Goal: Task Accomplishment & Management: Use online tool/utility

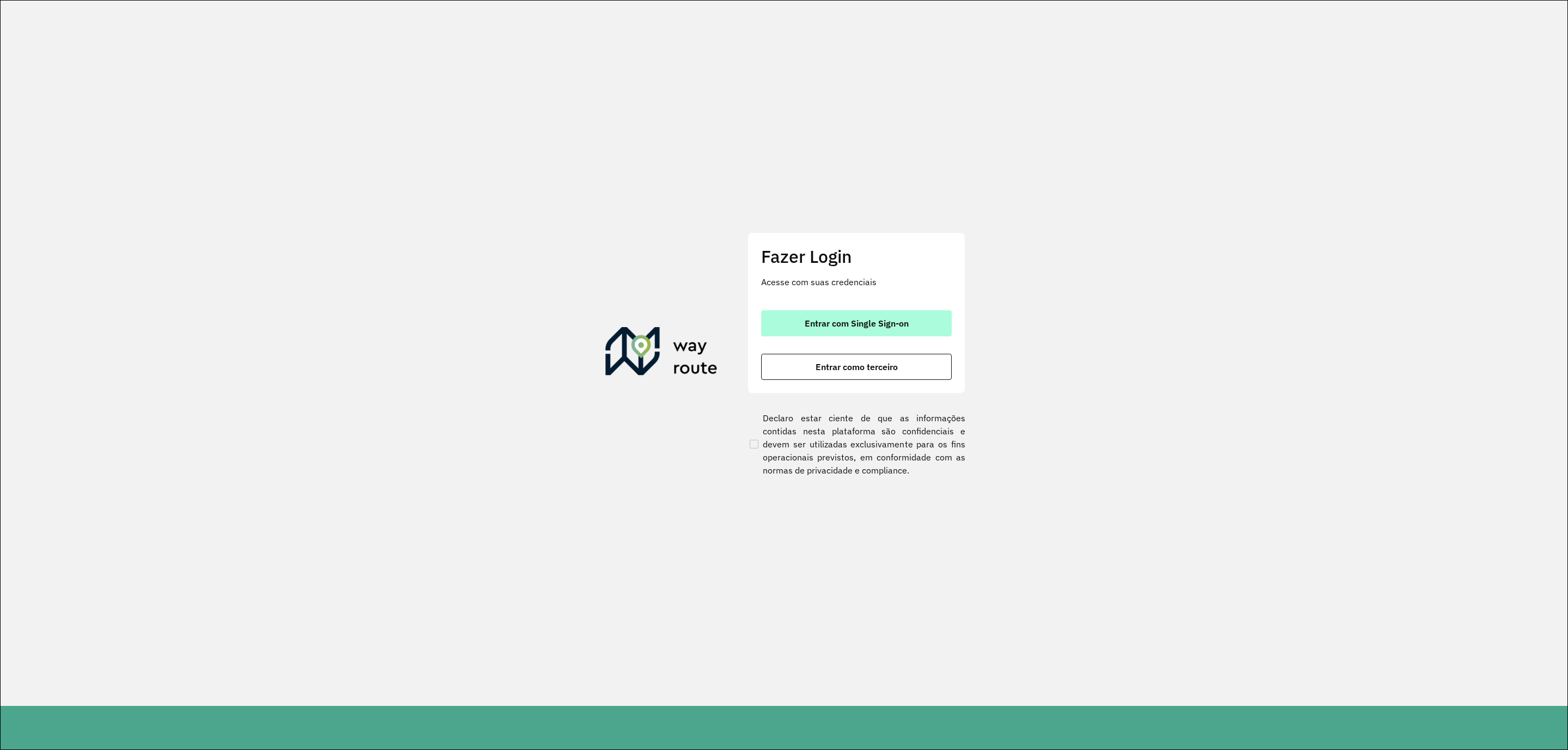
click at [897, 317] on button "Entrar com Single Sign-on" at bounding box center [856, 323] width 190 height 26
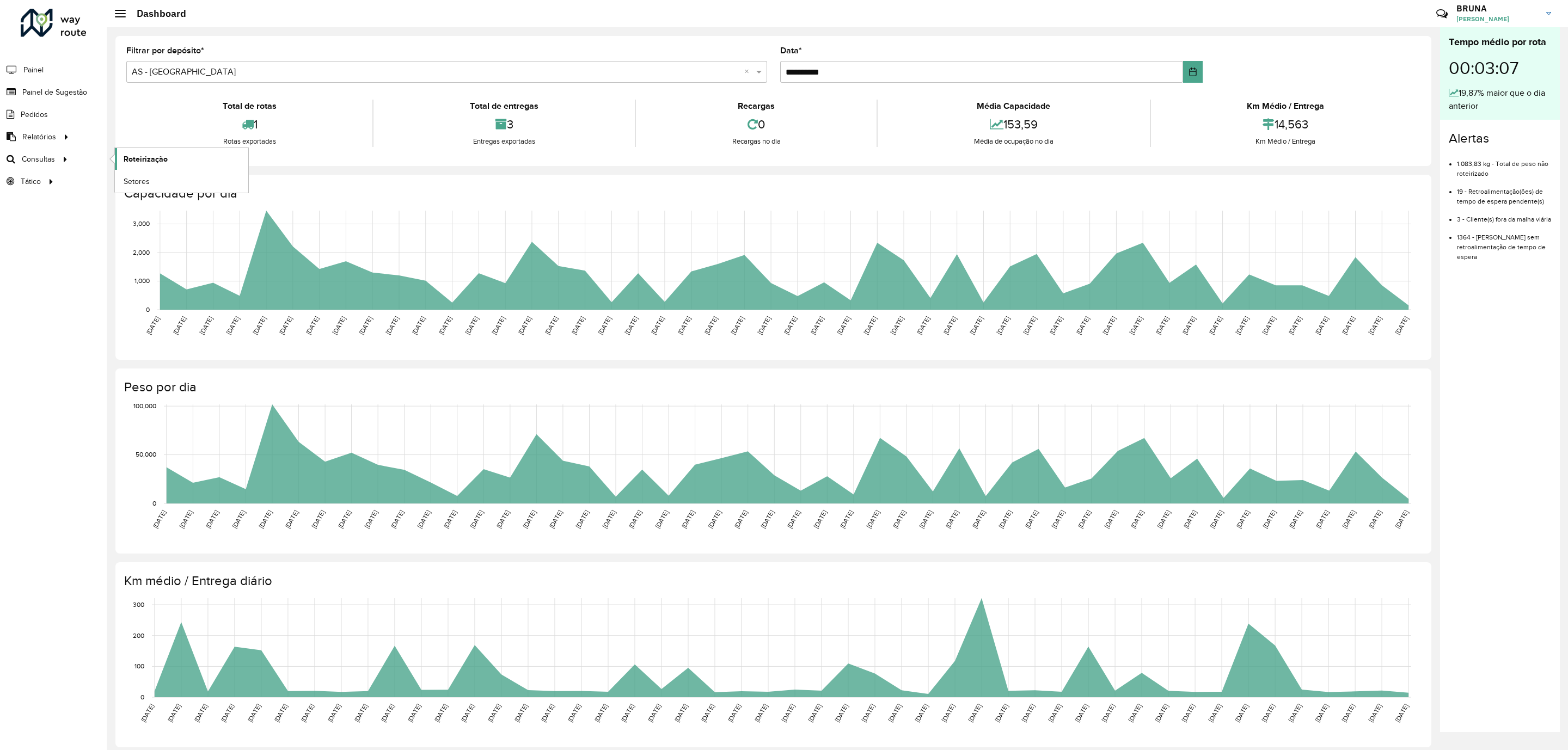
click at [139, 160] on span "Roteirização" at bounding box center [145, 159] width 44 height 11
click at [309, 175] on span "Pedidos não Roteirizados" at bounding box center [304, 174] width 90 height 11
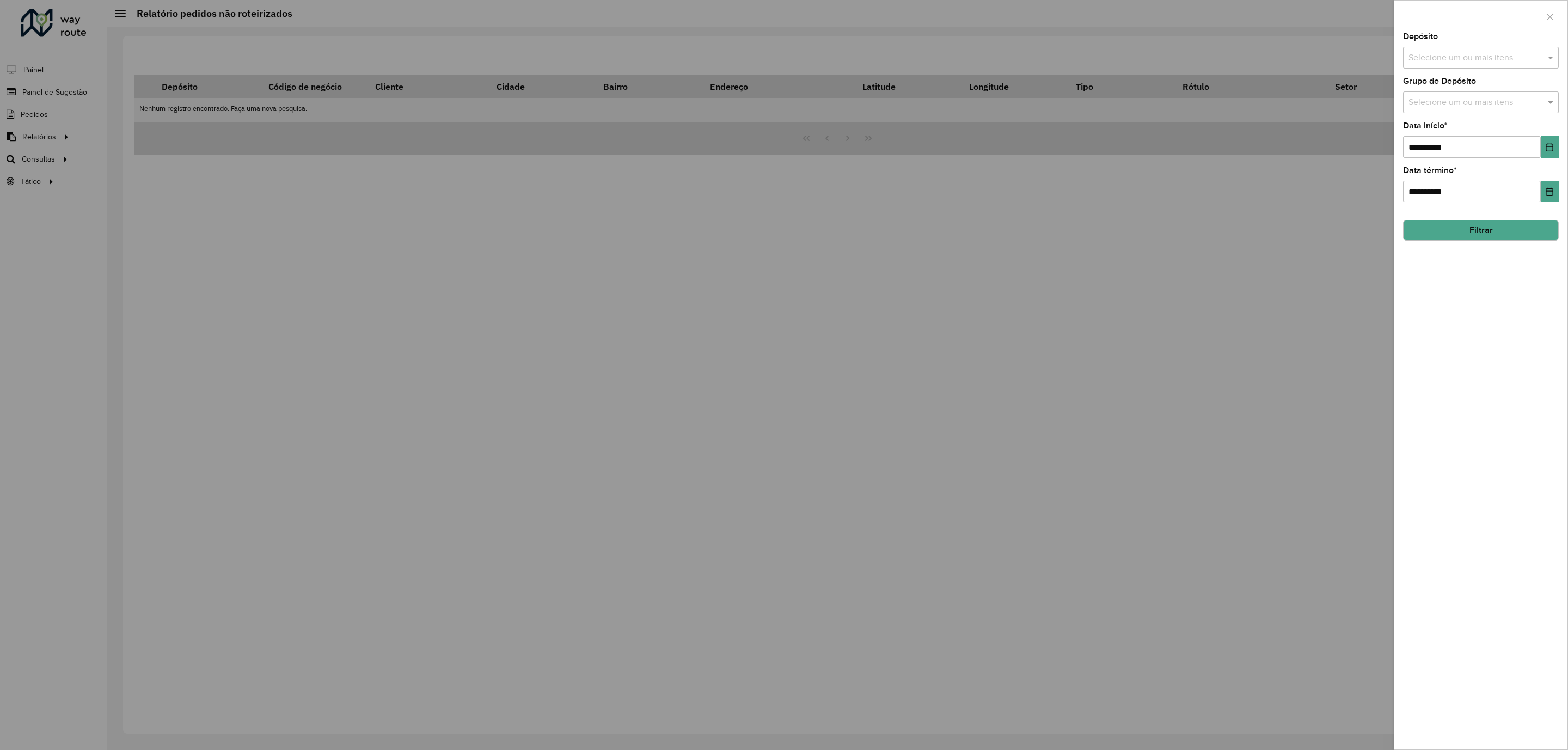
click at [1499, 226] on button "Filtrar" at bounding box center [1481, 230] width 156 height 20
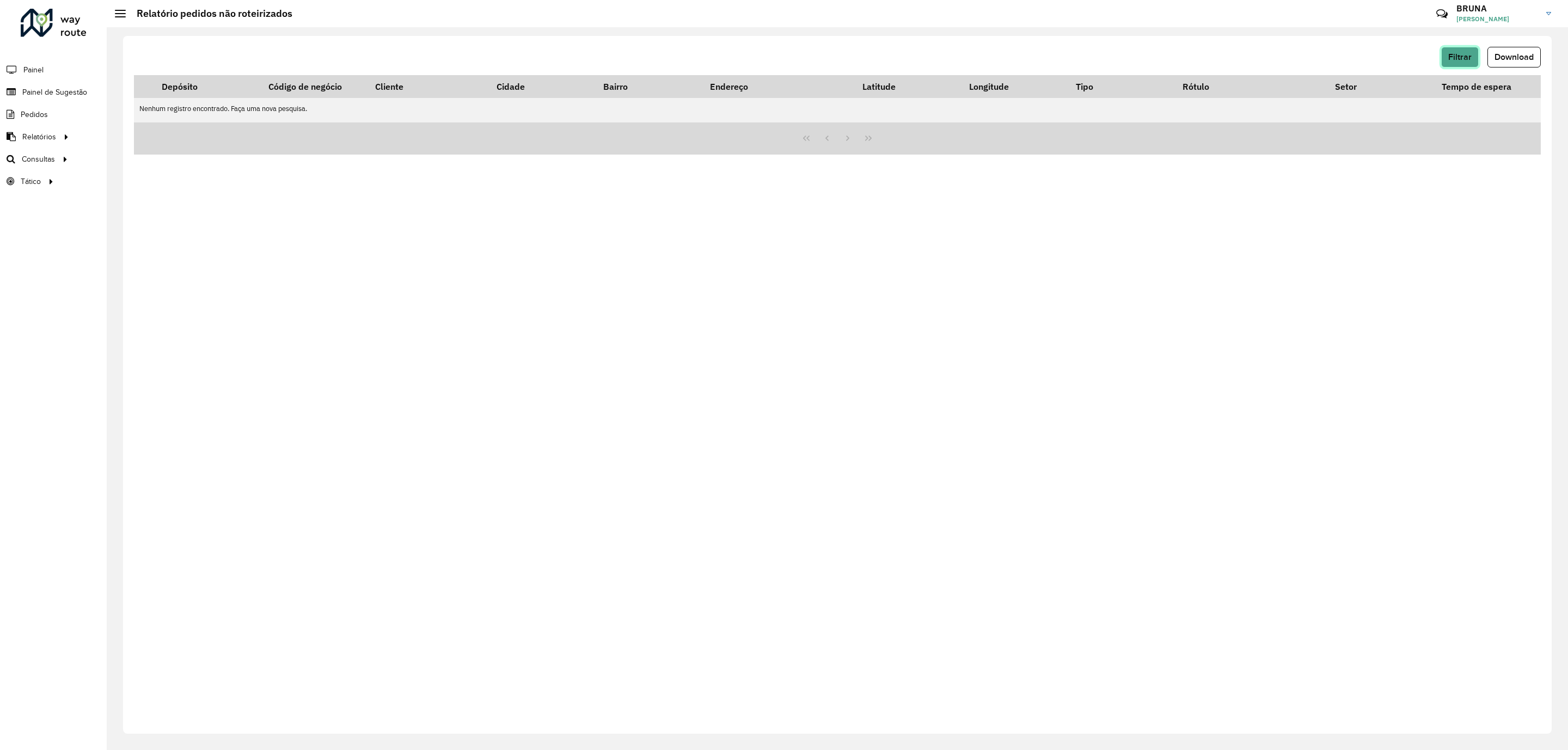
click at [1460, 57] on span "Filtrar" at bounding box center [1459, 56] width 23 height 9
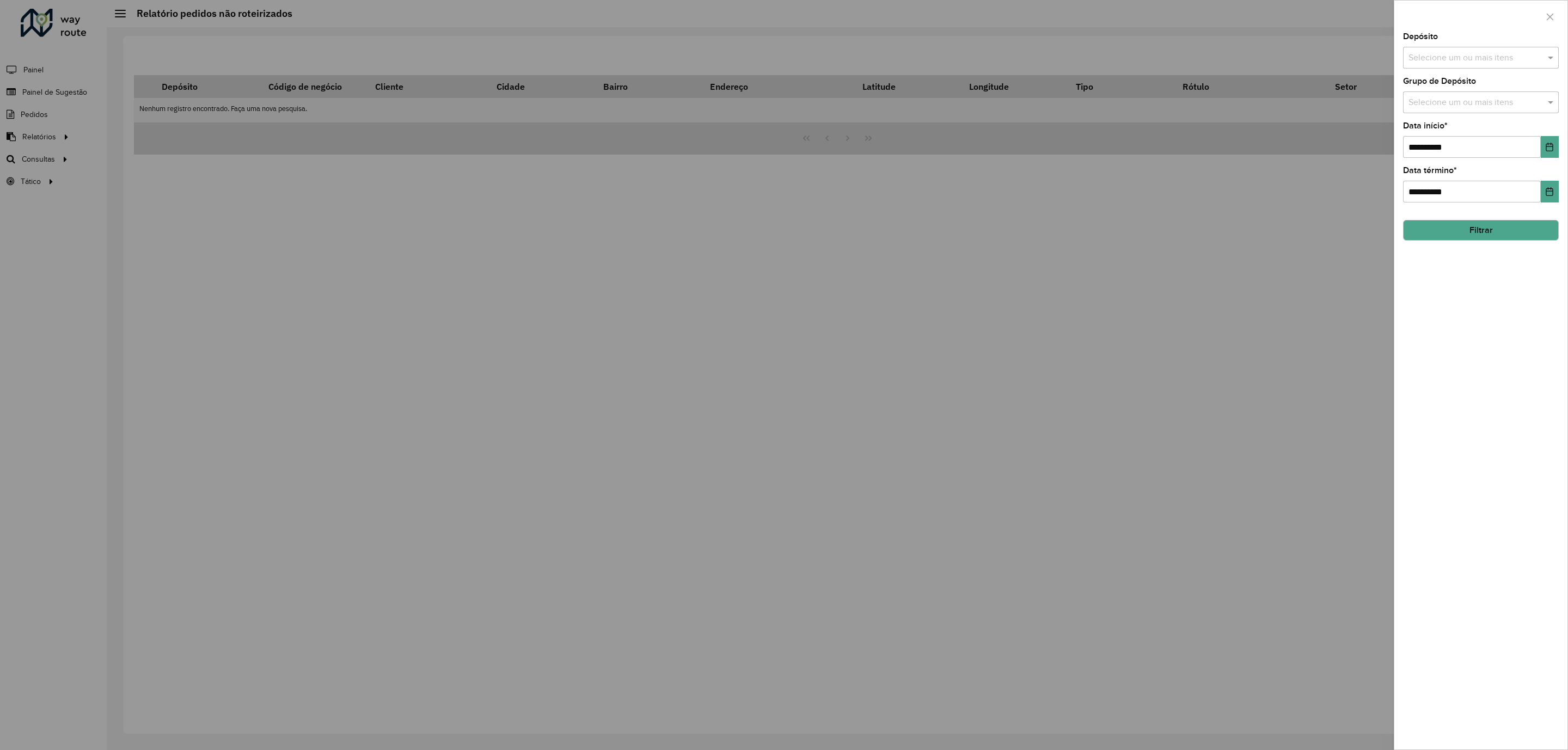
click at [1474, 231] on button "Filtrar" at bounding box center [1481, 230] width 156 height 20
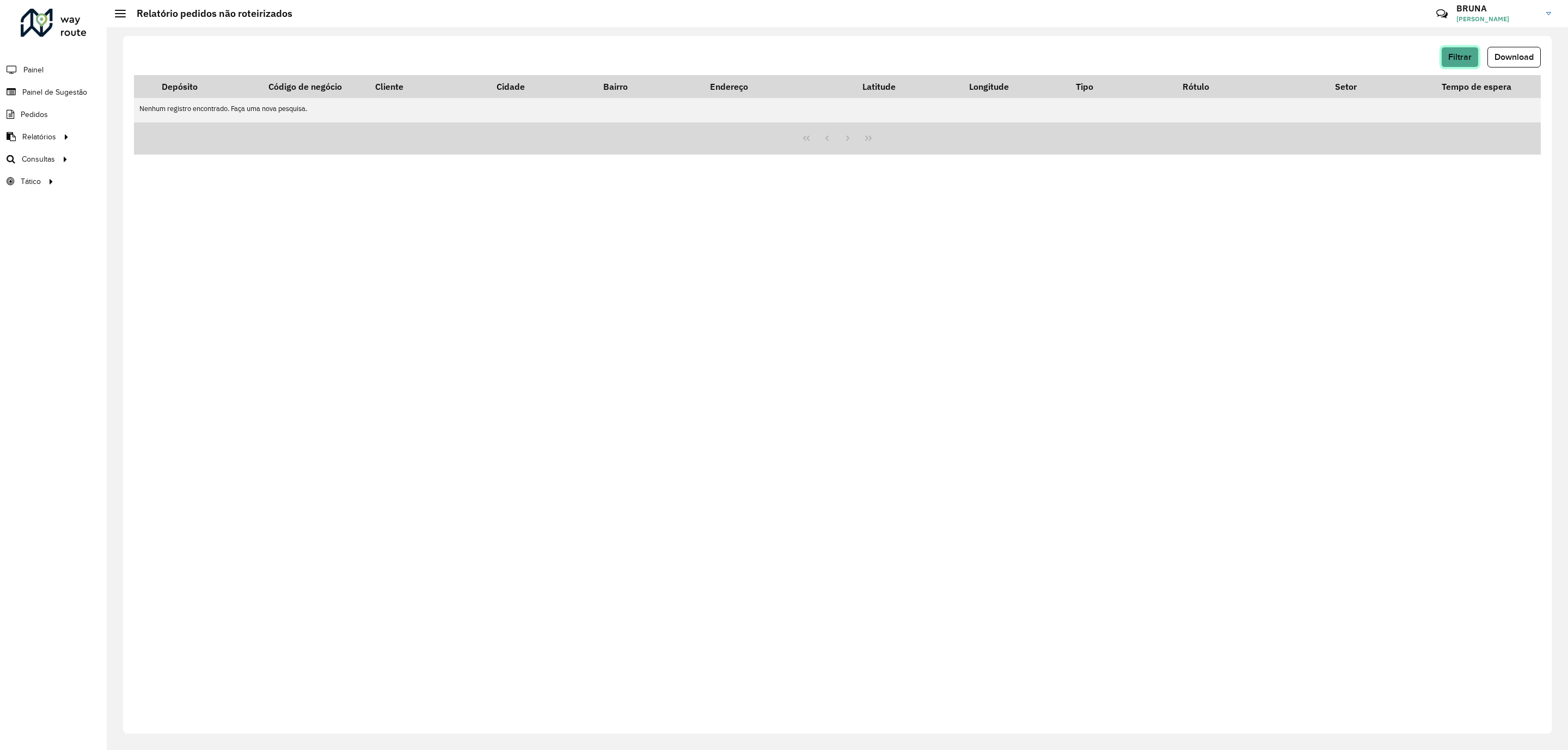
click at [1449, 62] on span "Filtrar" at bounding box center [1459, 56] width 23 height 9
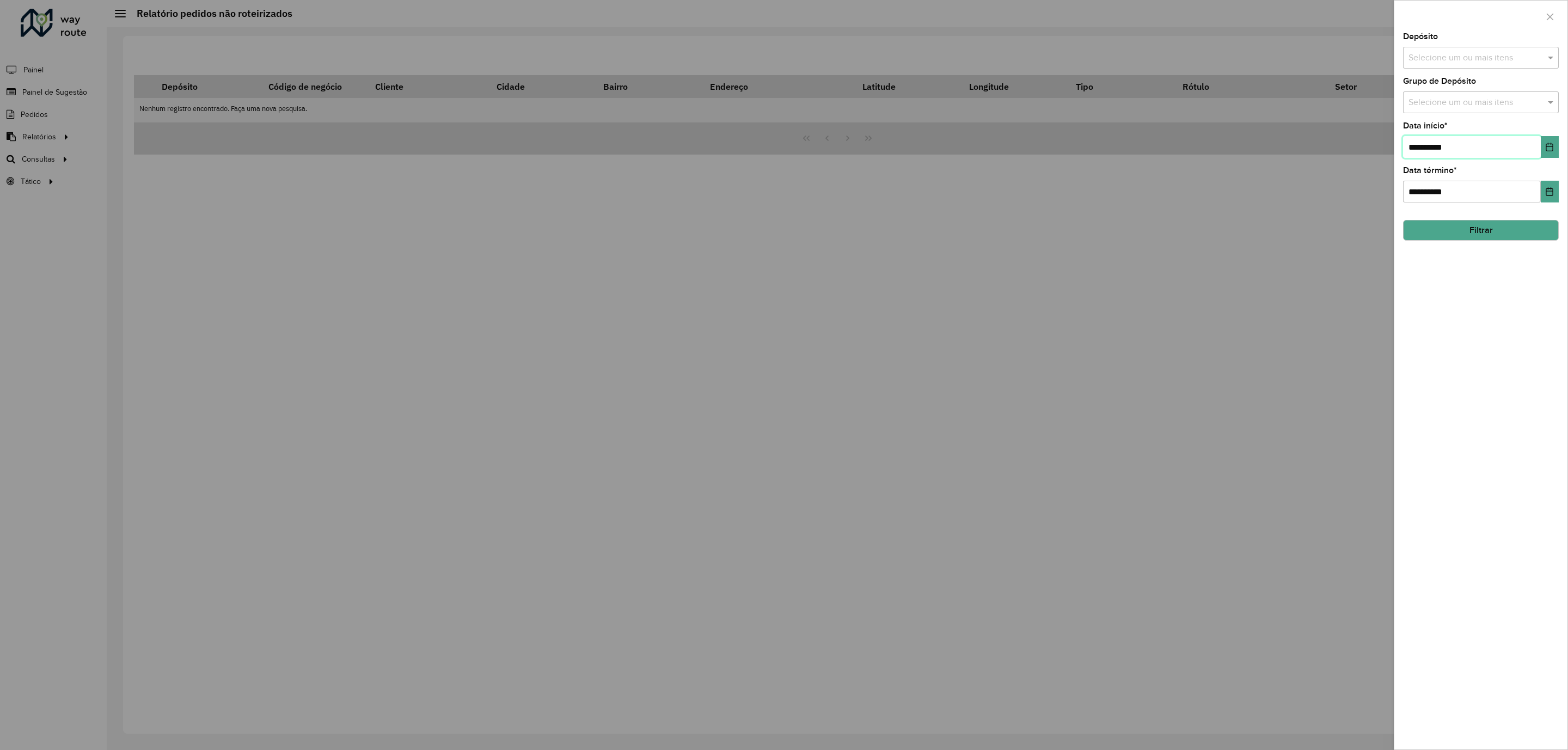
click at [1479, 154] on input "**********" at bounding box center [1472, 147] width 138 height 22
click at [1549, 146] on icon "Choose Date" at bounding box center [1549, 147] width 8 height 8
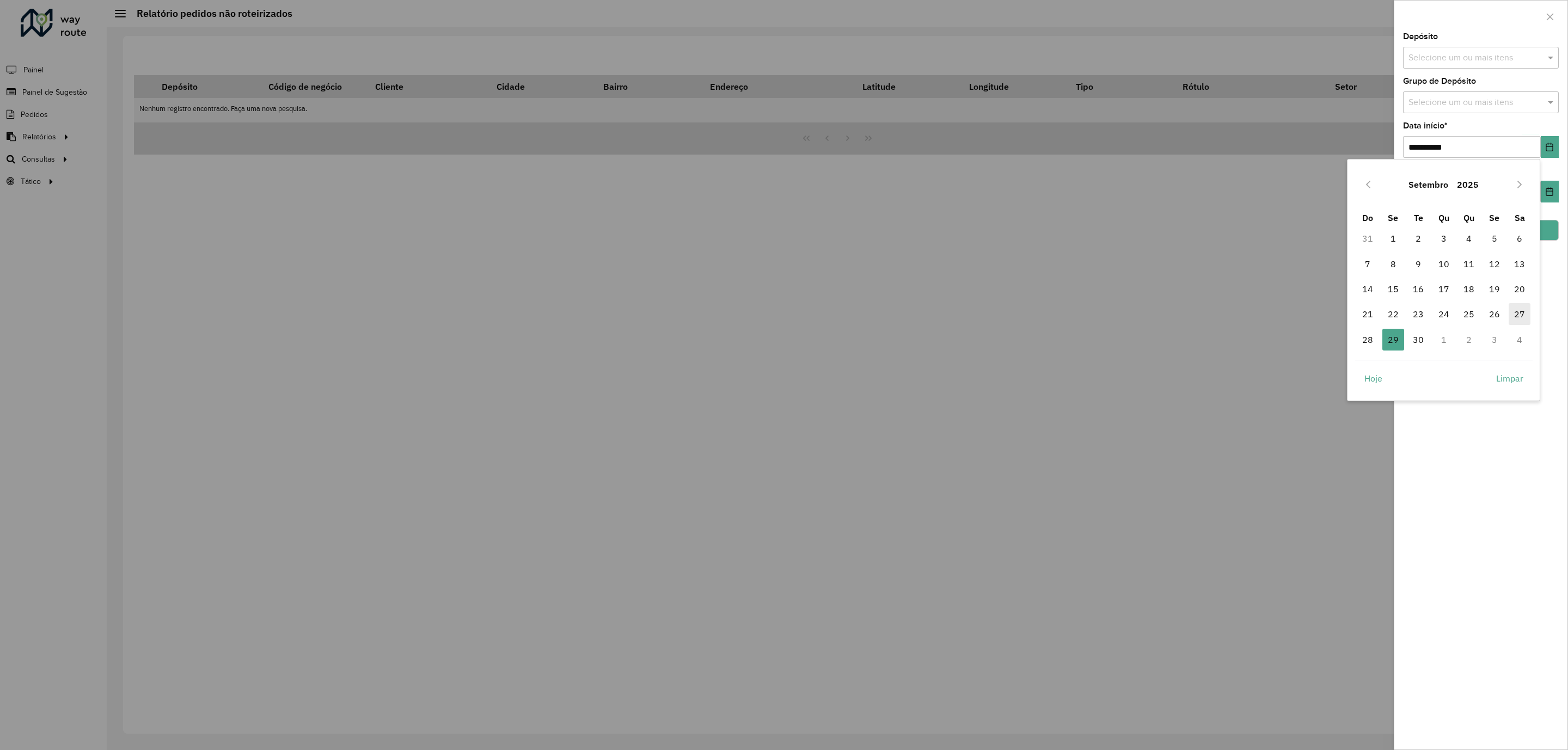
click at [1520, 313] on span "27" at bounding box center [1519, 313] width 22 height 22
type input "**********"
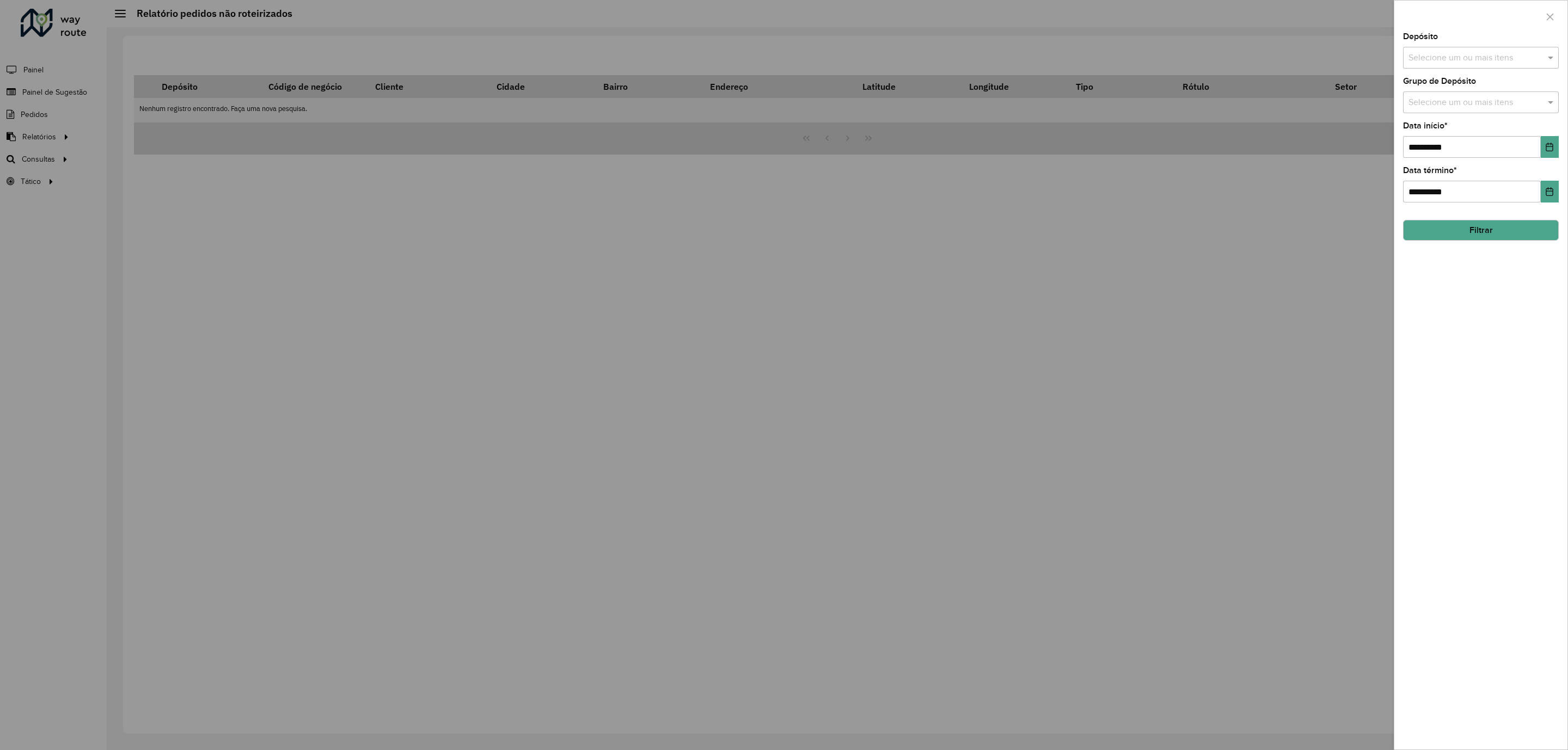
click at [1484, 233] on button "Filtrar" at bounding box center [1481, 230] width 156 height 20
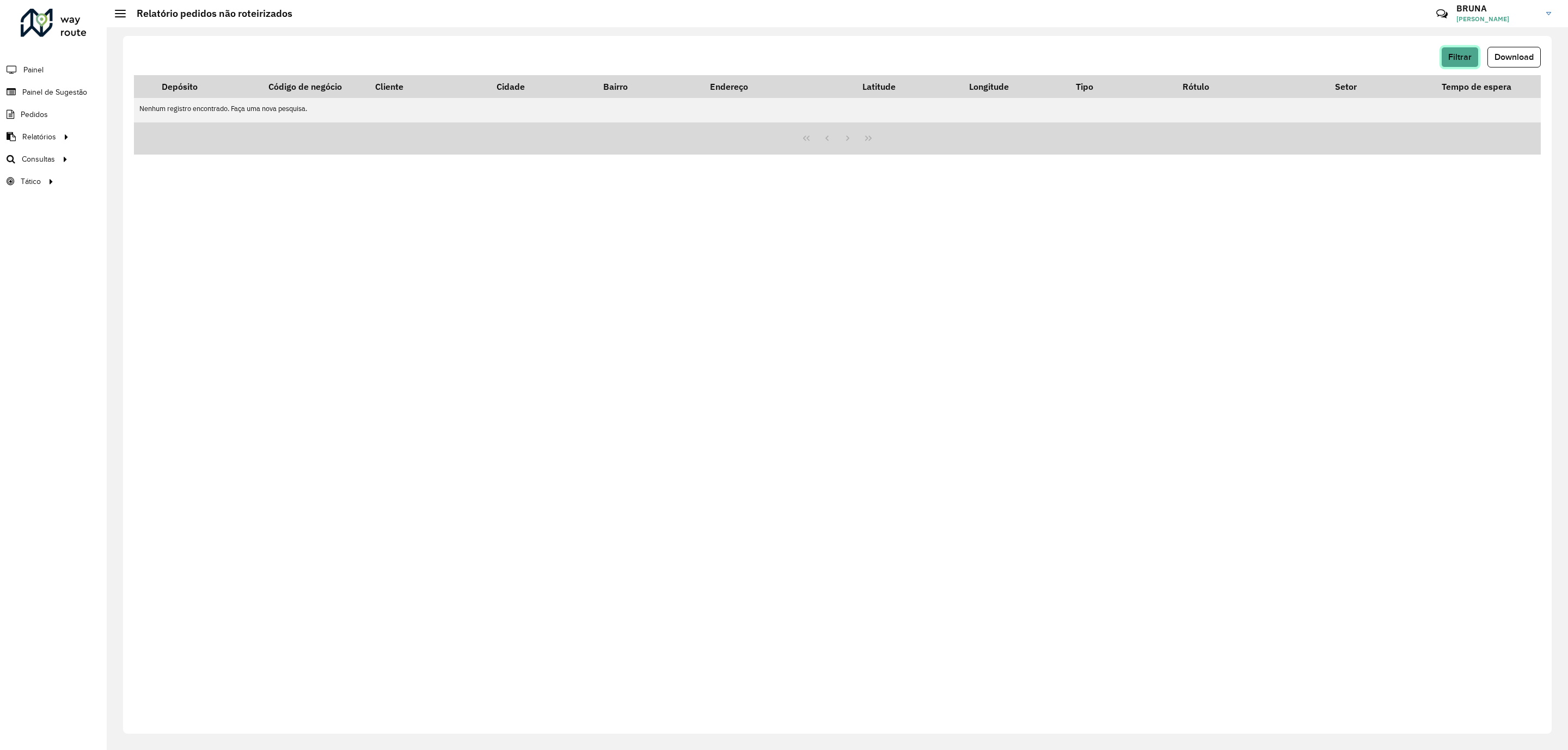
click at [1458, 53] on span "Filtrar" at bounding box center [1459, 56] width 23 height 9
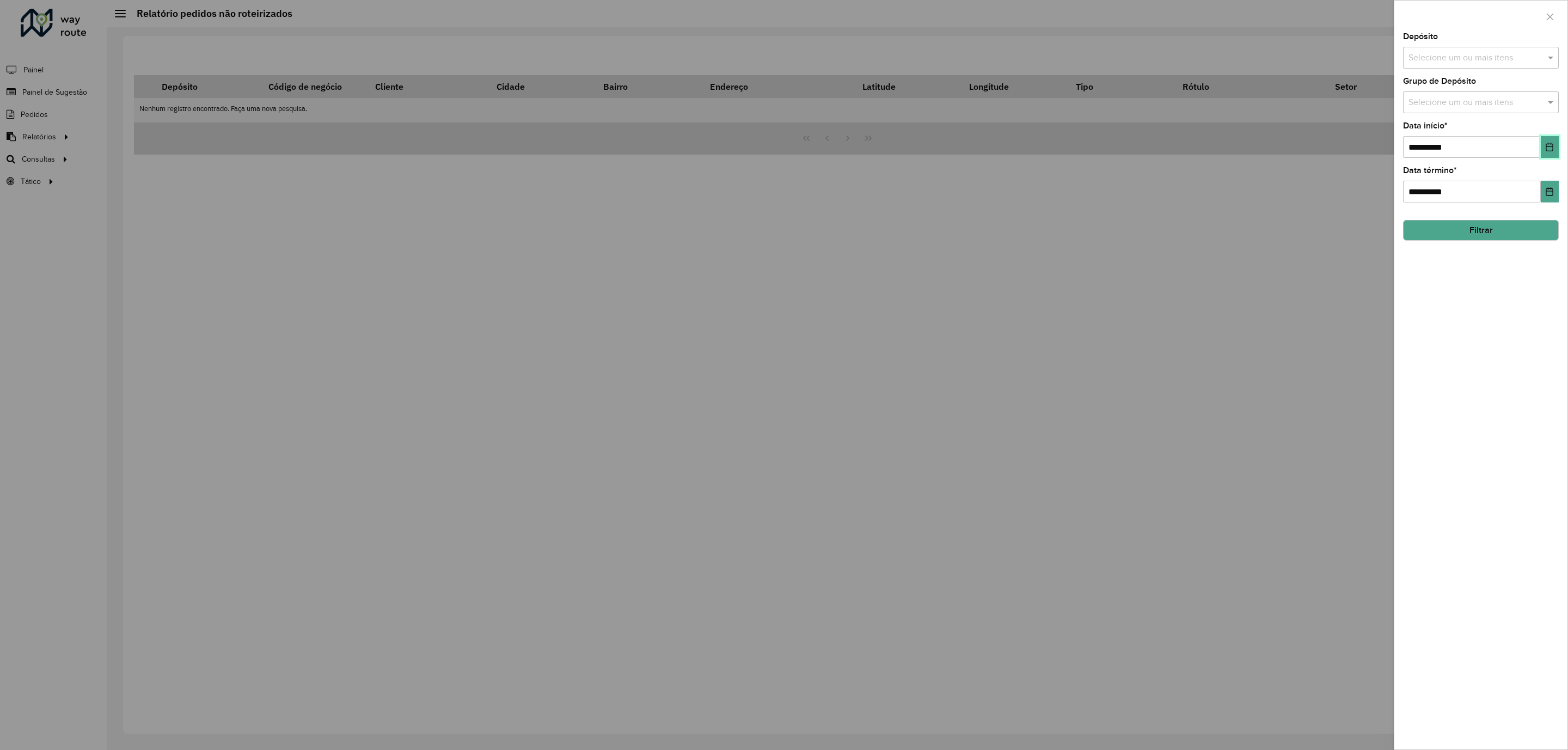
click at [1548, 151] on icon "Choose Date" at bounding box center [1549, 147] width 8 height 8
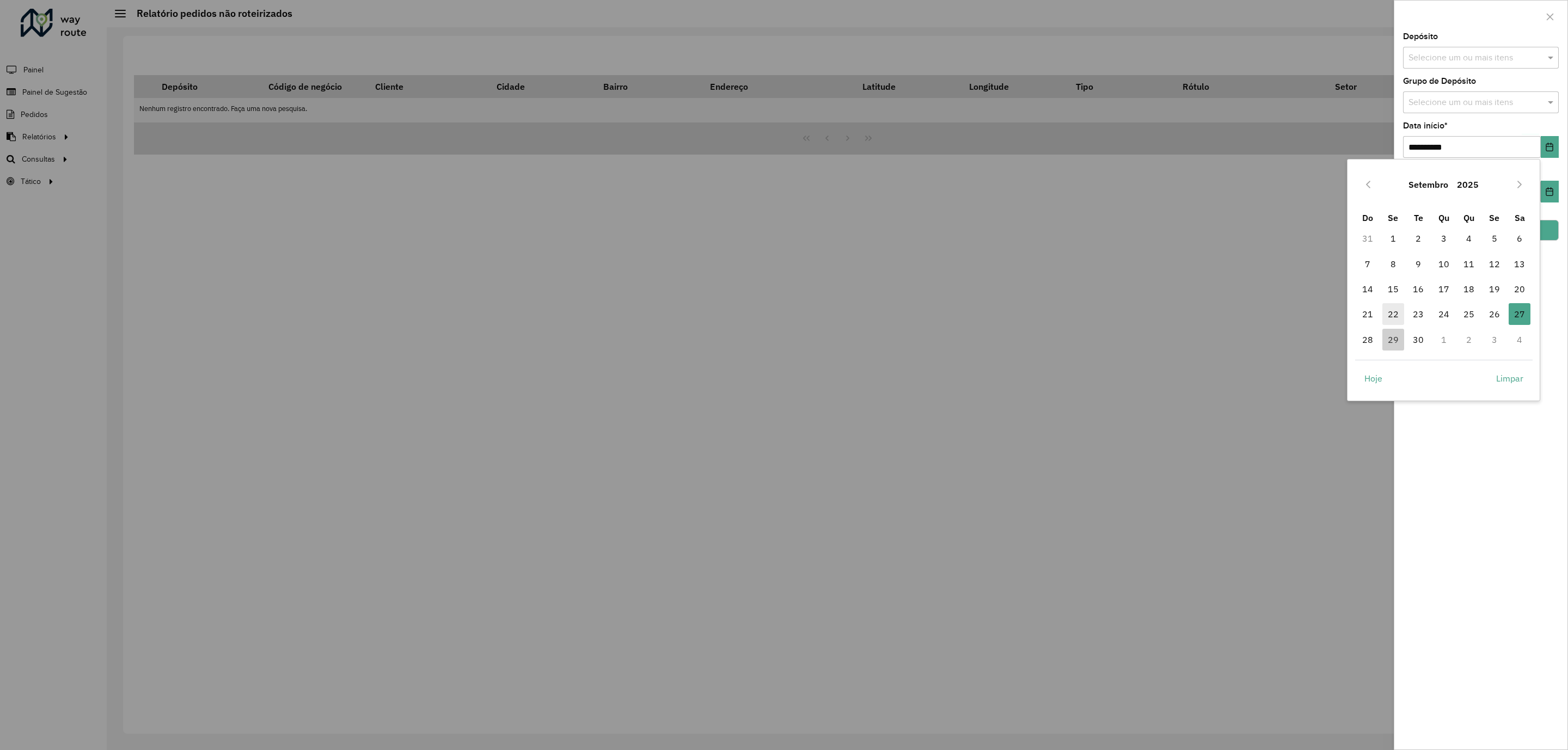
click at [1393, 315] on span "22" at bounding box center [1393, 313] width 22 height 22
type input "**********"
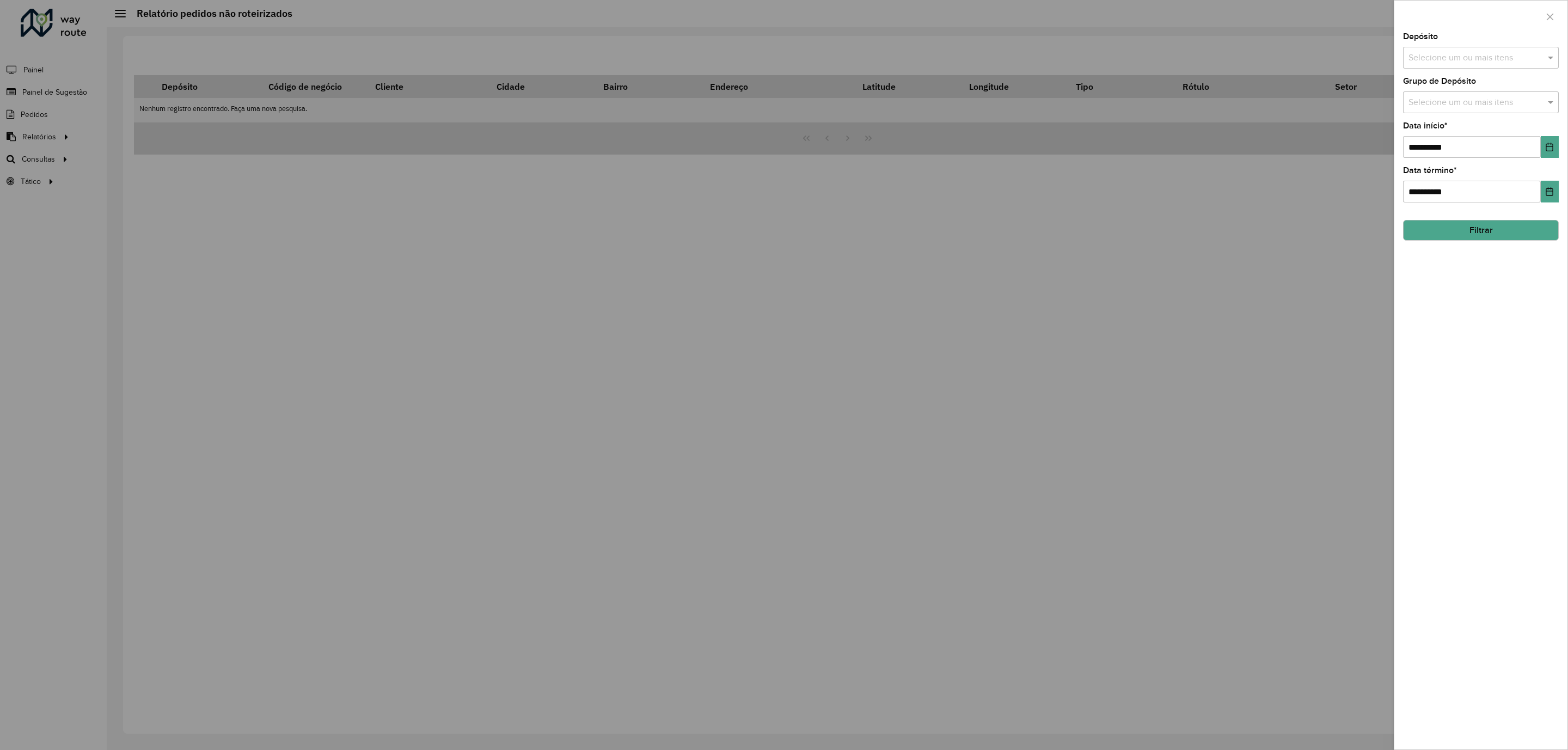
click at [1463, 222] on button "Filtrar" at bounding box center [1481, 230] width 156 height 20
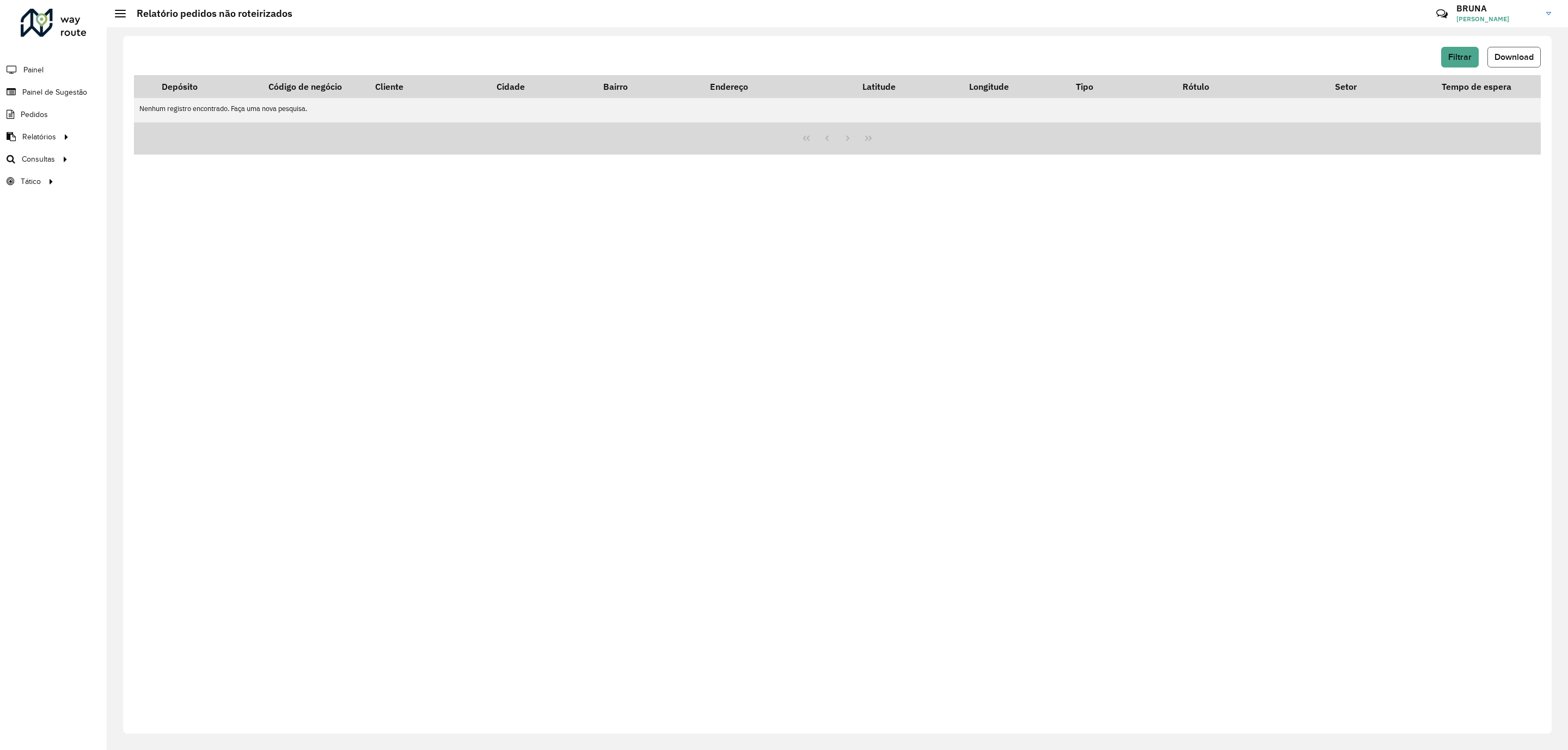
click at [1503, 52] on span "Download" at bounding box center [1514, 56] width 39 height 9
click at [1516, 53] on span "Download" at bounding box center [1514, 56] width 39 height 9
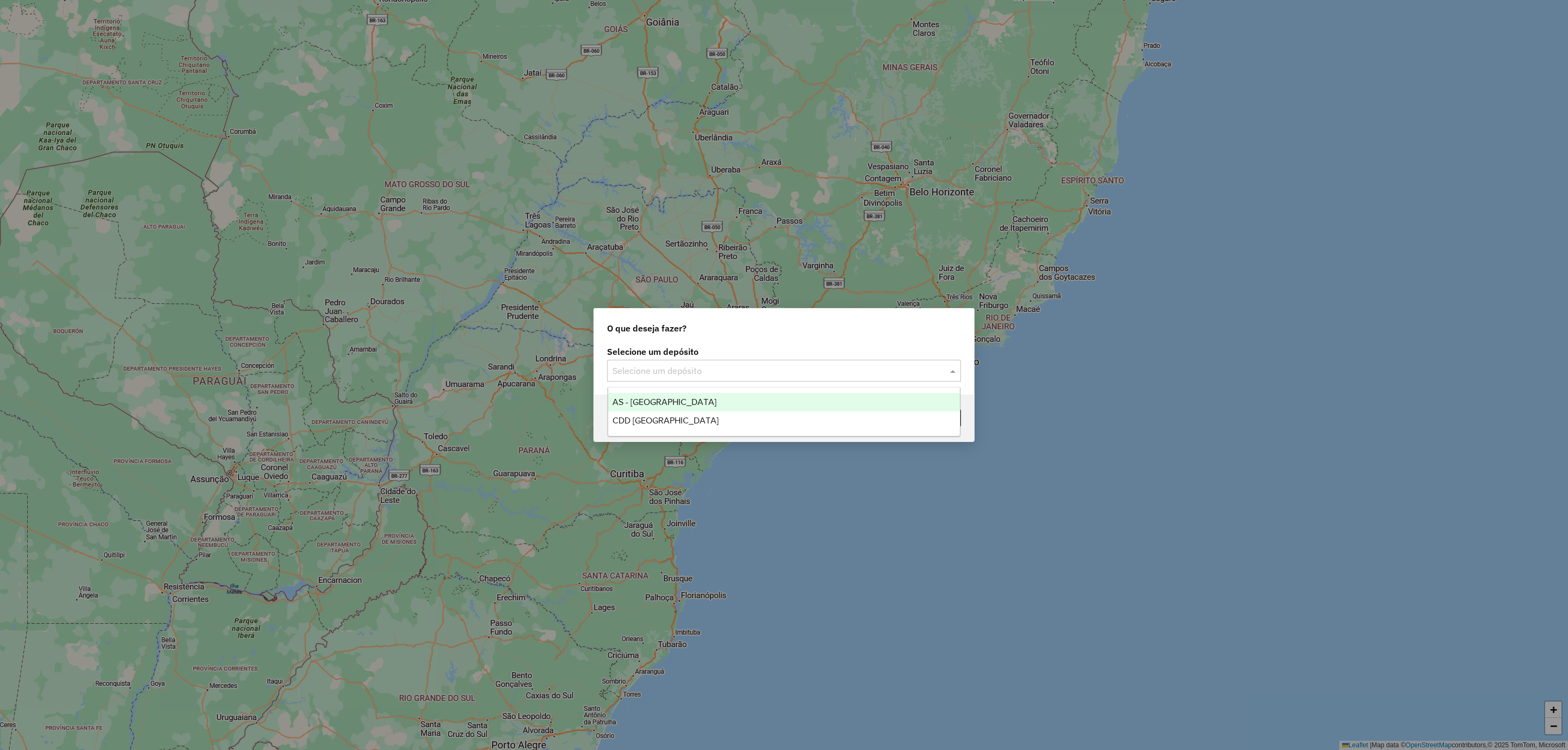
click at [763, 366] on input "text" at bounding box center [772, 371] width 321 height 13
click at [753, 421] on div "CDD [GEOGRAPHIC_DATA]" at bounding box center [784, 421] width 352 height 18
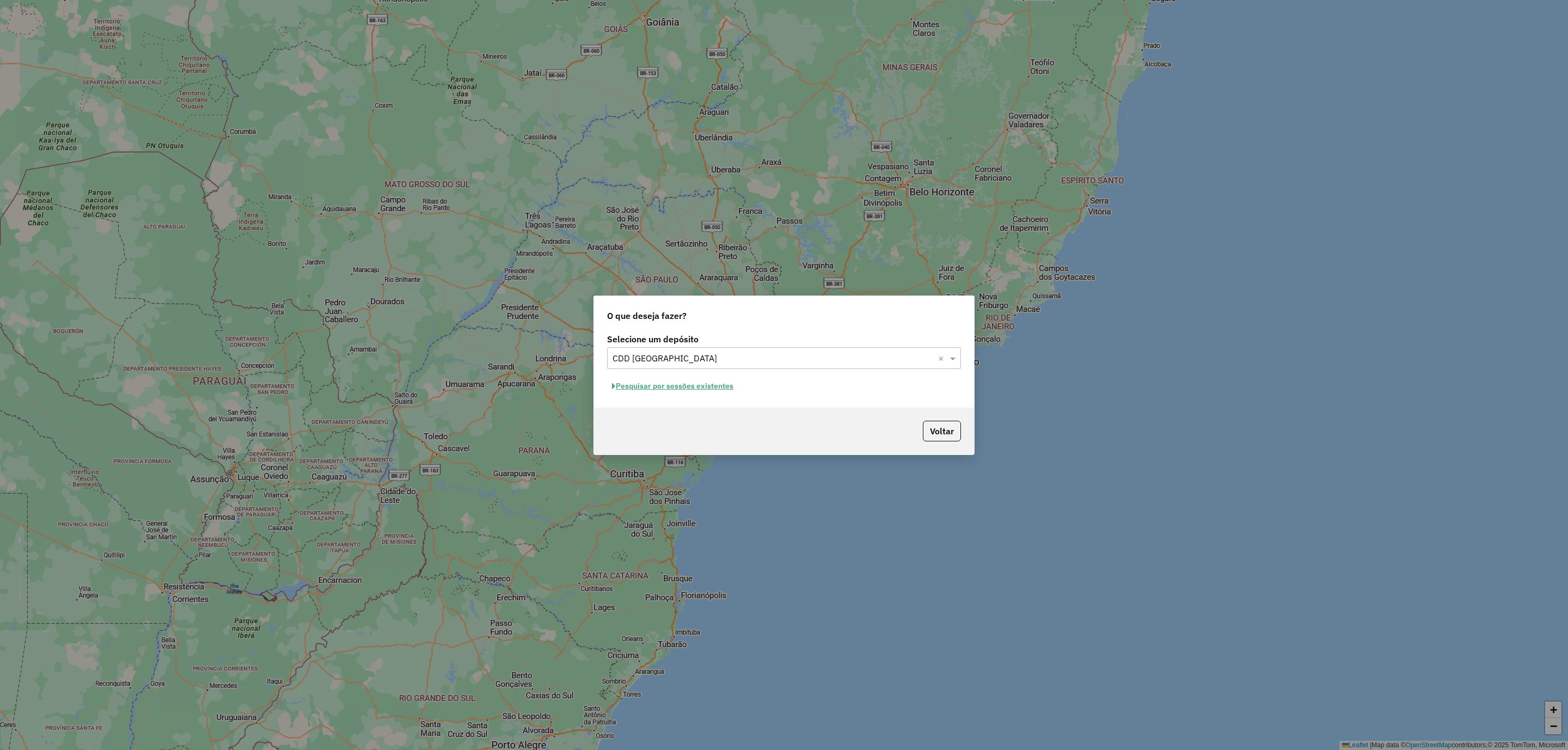
click at [683, 390] on button "Pesquisar por sessões existentes" at bounding box center [673, 387] width 131 height 17
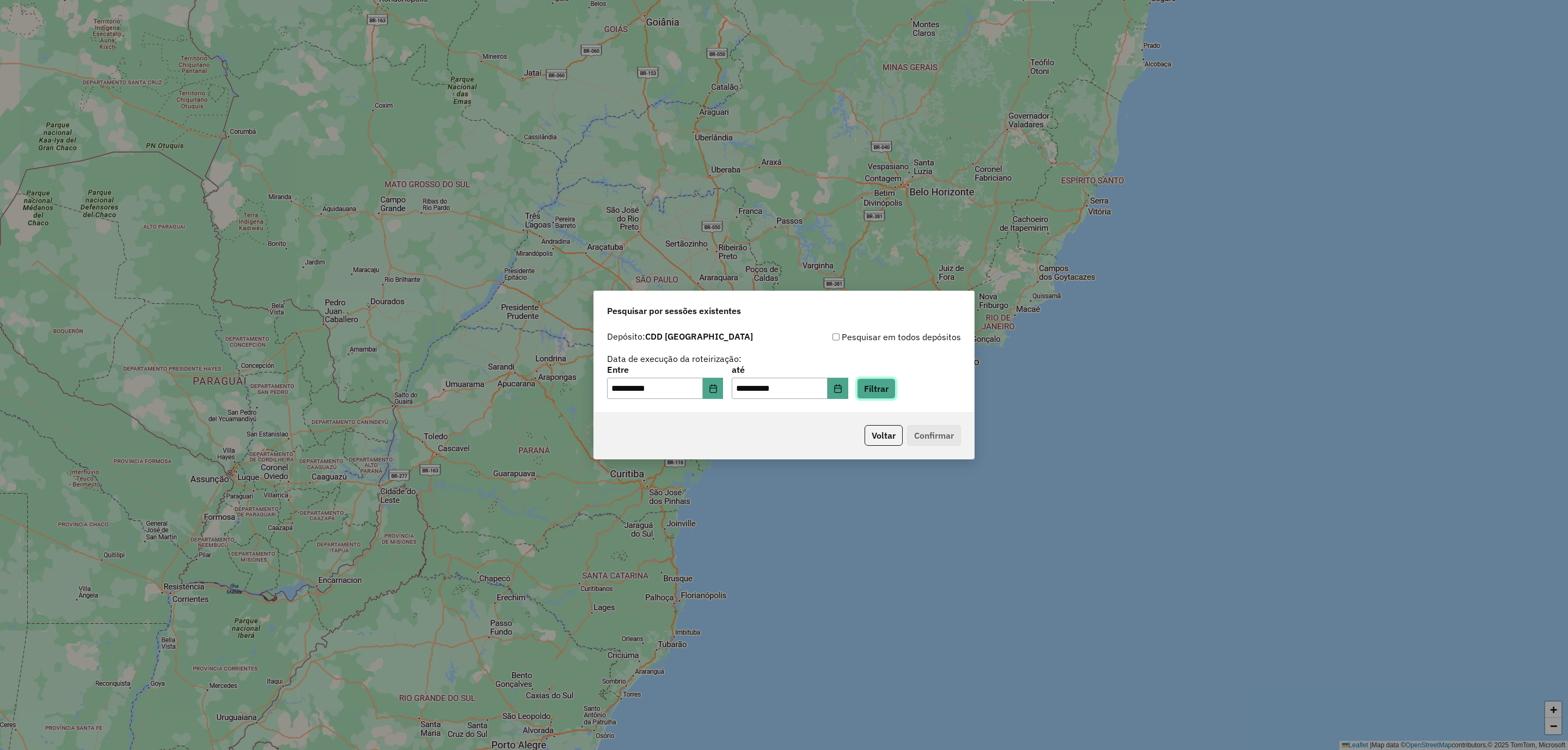
click at [895, 387] on button "Filtrar" at bounding box center [876, 388] width 39 height 20
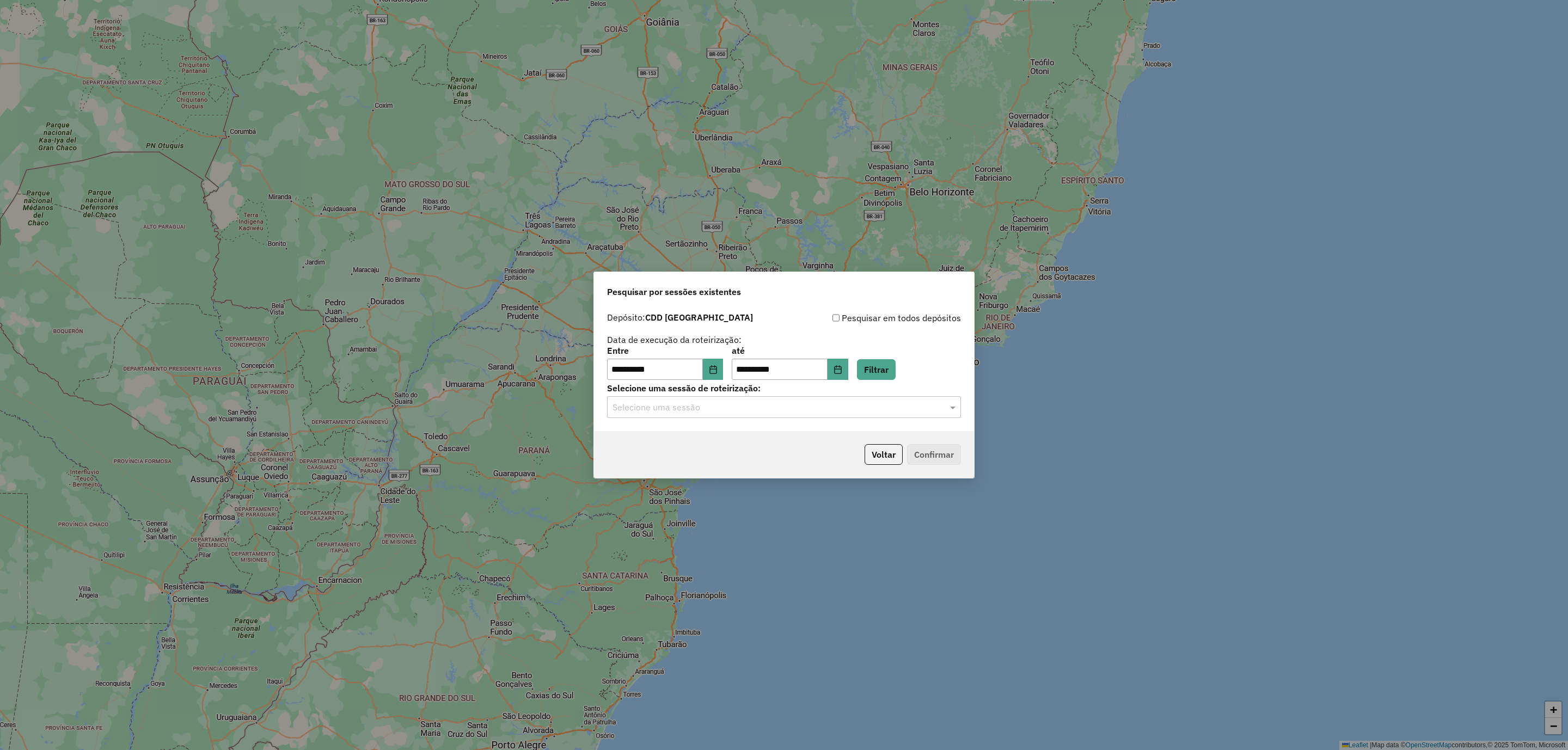
click at [699, 399] on div "Selecione uma sessão" at bounding box center [784, 407] width 354 height 22
click at [696, 439] on span "1284738 - [DATE] 15:44" at bounding box center [655, 439] width 86 height 9
click at [933, 459] on button "Confirmar" at bounding box center [933, 454] width 54 height 20
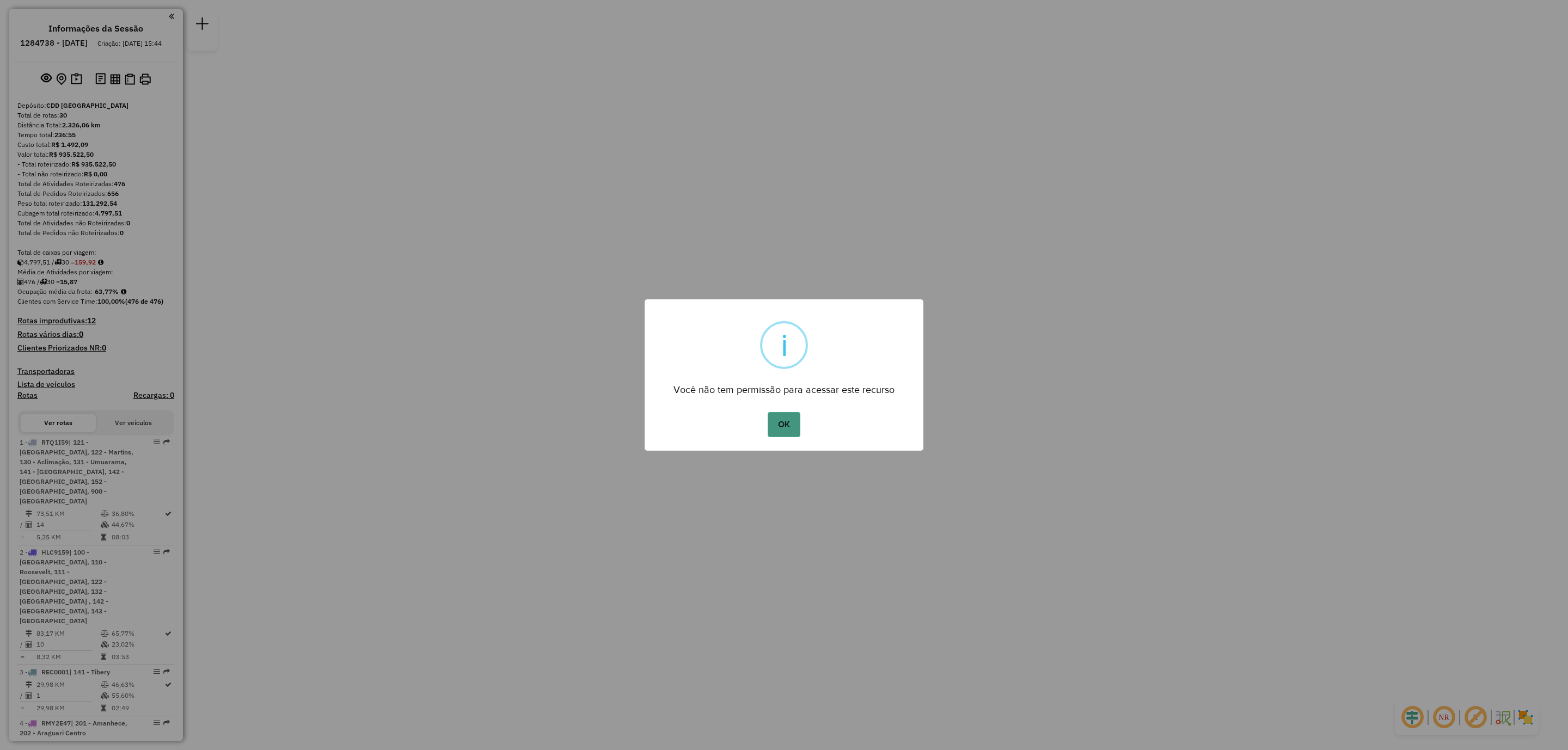
click at [786, 425] on button "OK" at bounding box center [784, 425] width 32 height 25
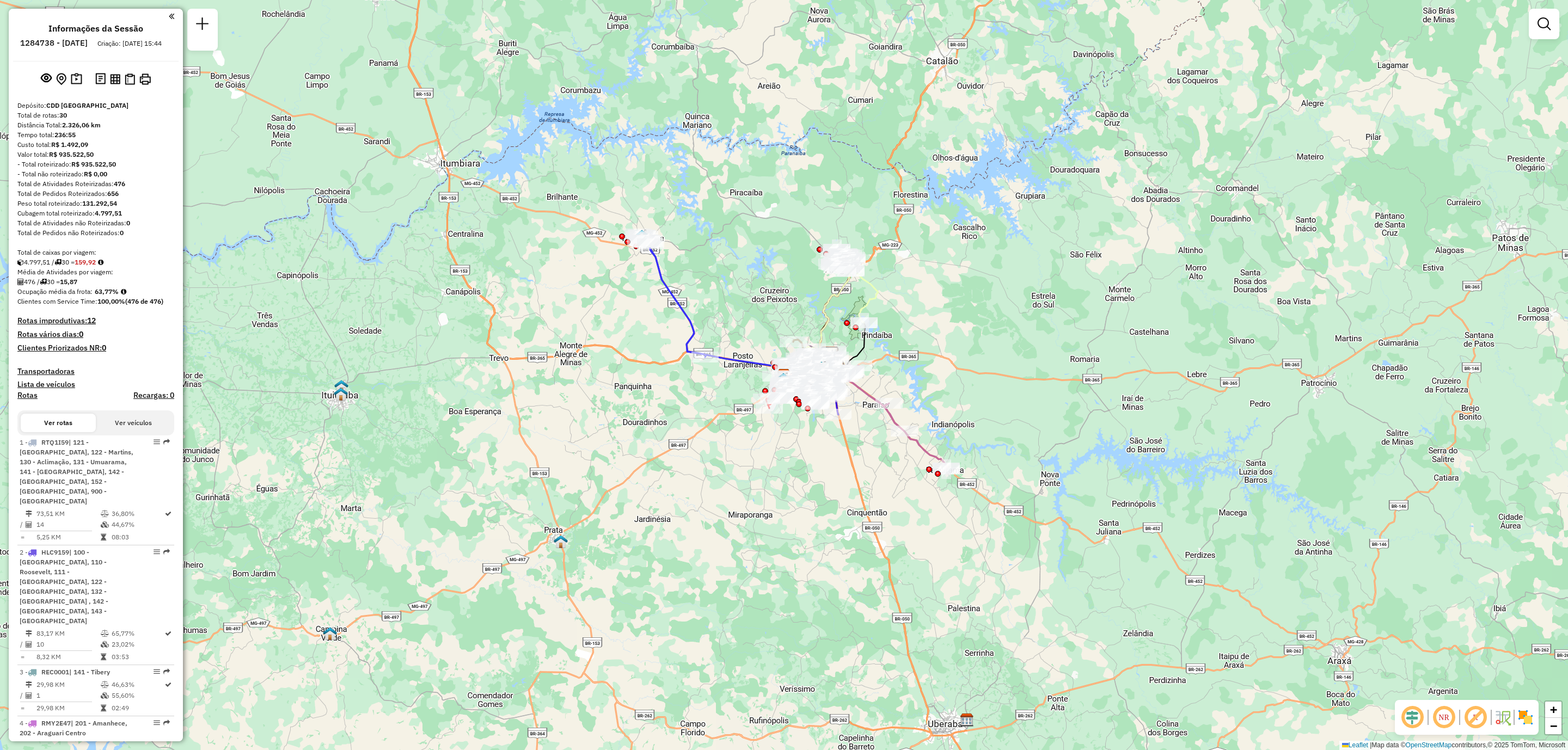
click at [1472, 718] on em at bounding box center [1475, 717] width 26 height 26
click at [1440, 717] on em at bounding box center [1443, 717] width 26 height 26
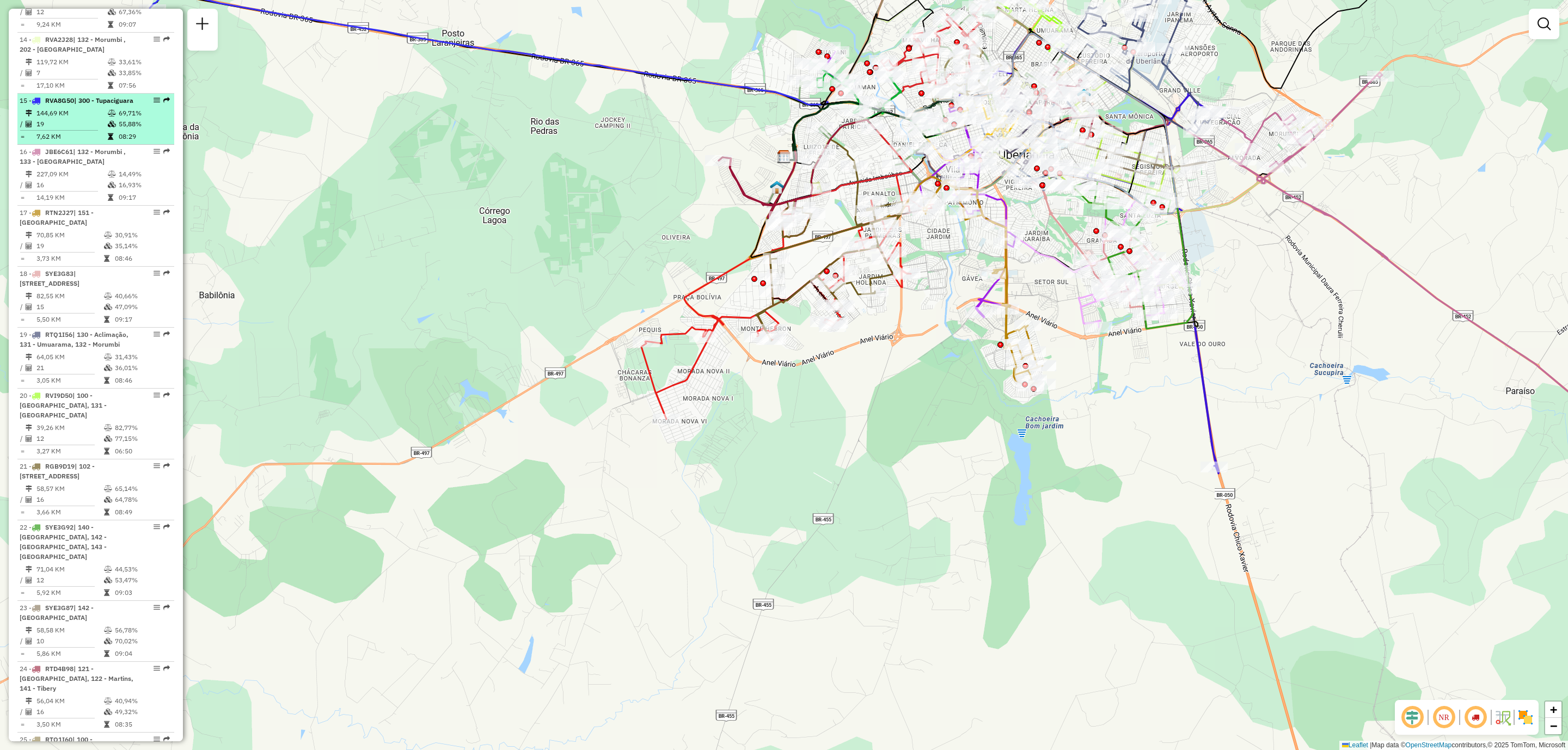
scroll to position [1712, 0]
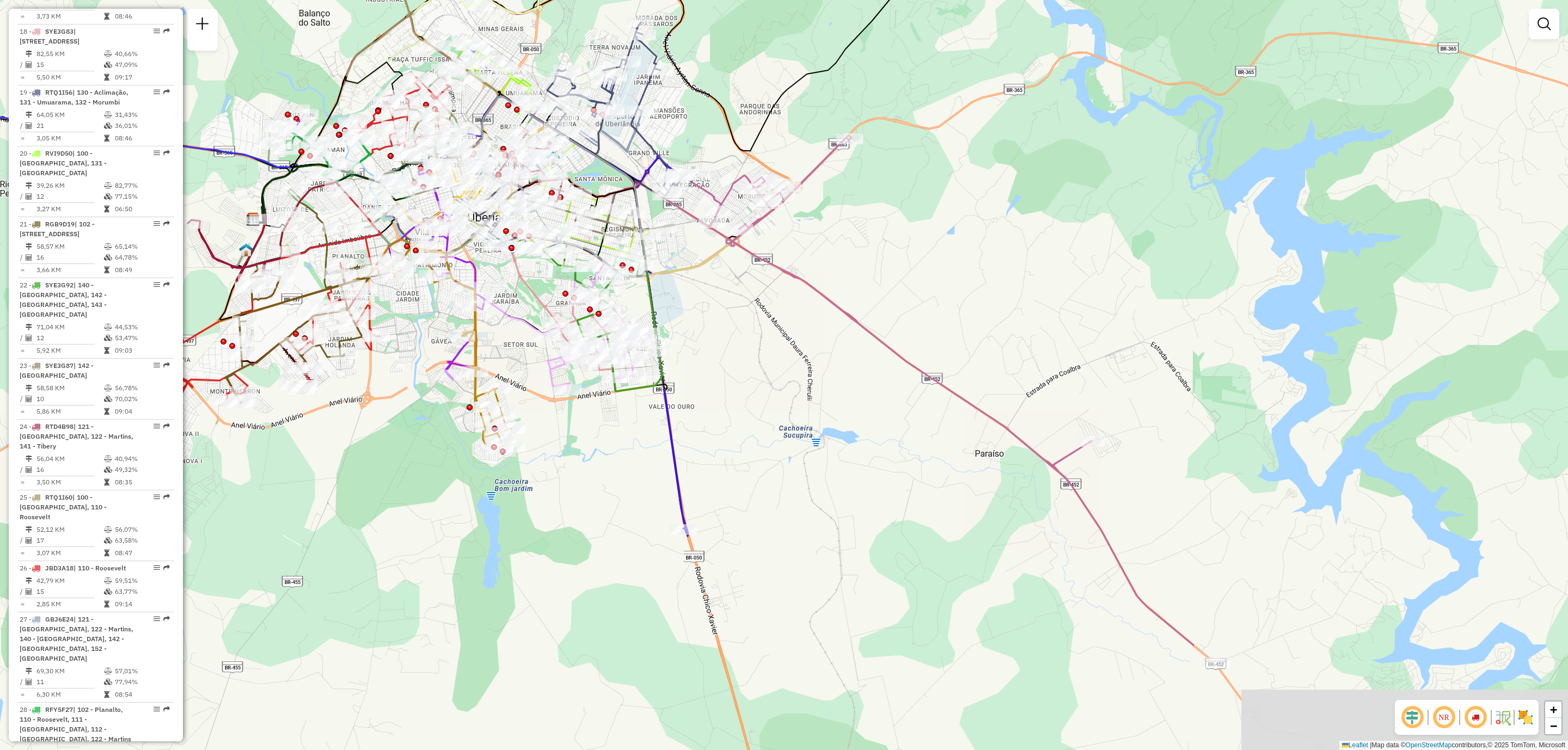
drag, startPoint x: 1361, startPoint y: 304, endPoint x: 830, endPoint y: 366, distance: 534.6
click at [830, 366] on div "Janela de atendimento Grade de atendimento Capacidade Transportadoras Veículos …" at bounding box center [784, 375] width 1568 height 750
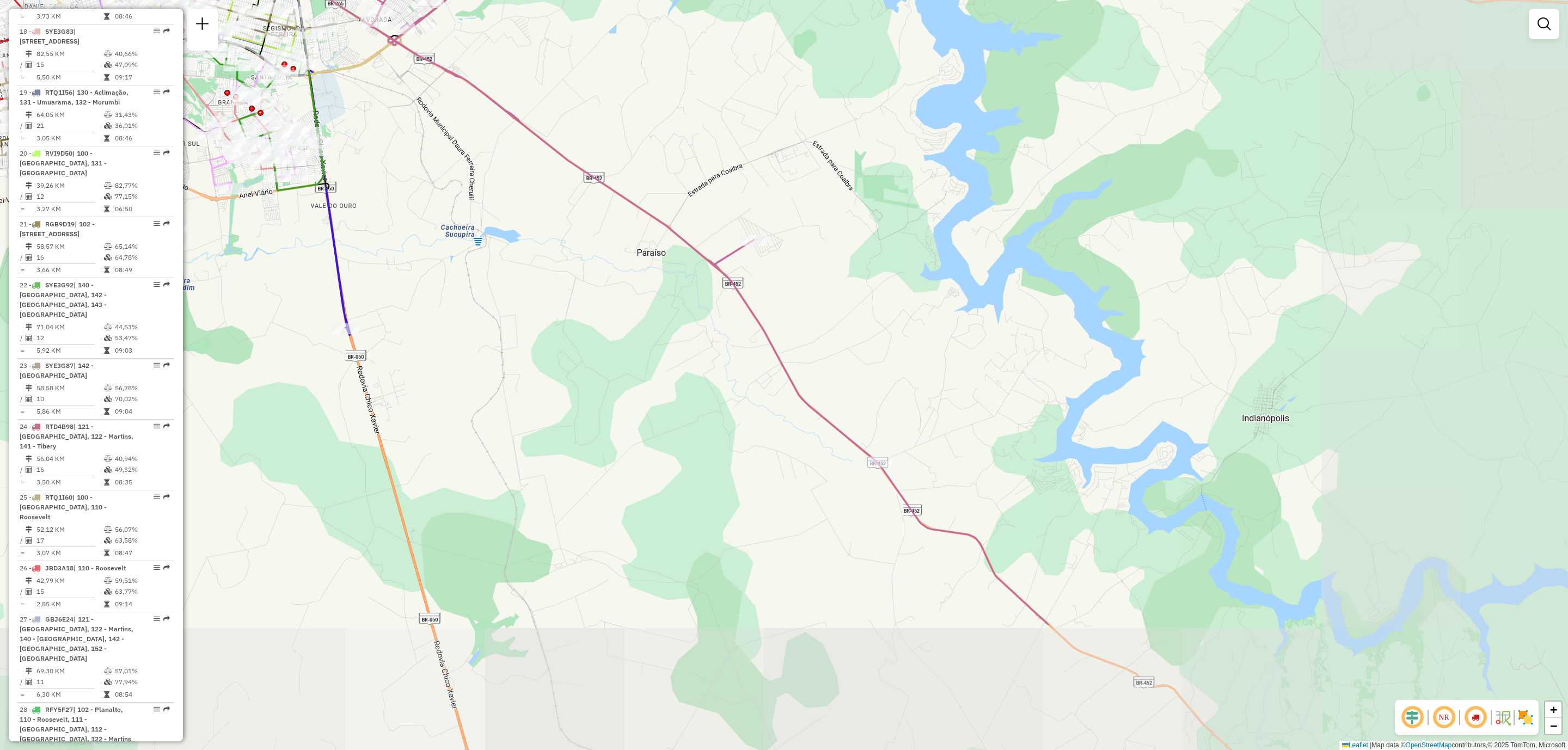
drag, startPoint x: 1459, startPoint y: 332, endPoint x: 1120, endPoint y: 131, distance: 394.1
click at [1120, 131] on div "Janela de atendimento Grade de atendimento Capacidade Transportadoras Veículos …" at bounding box center [784, 375] width 1568 height 750
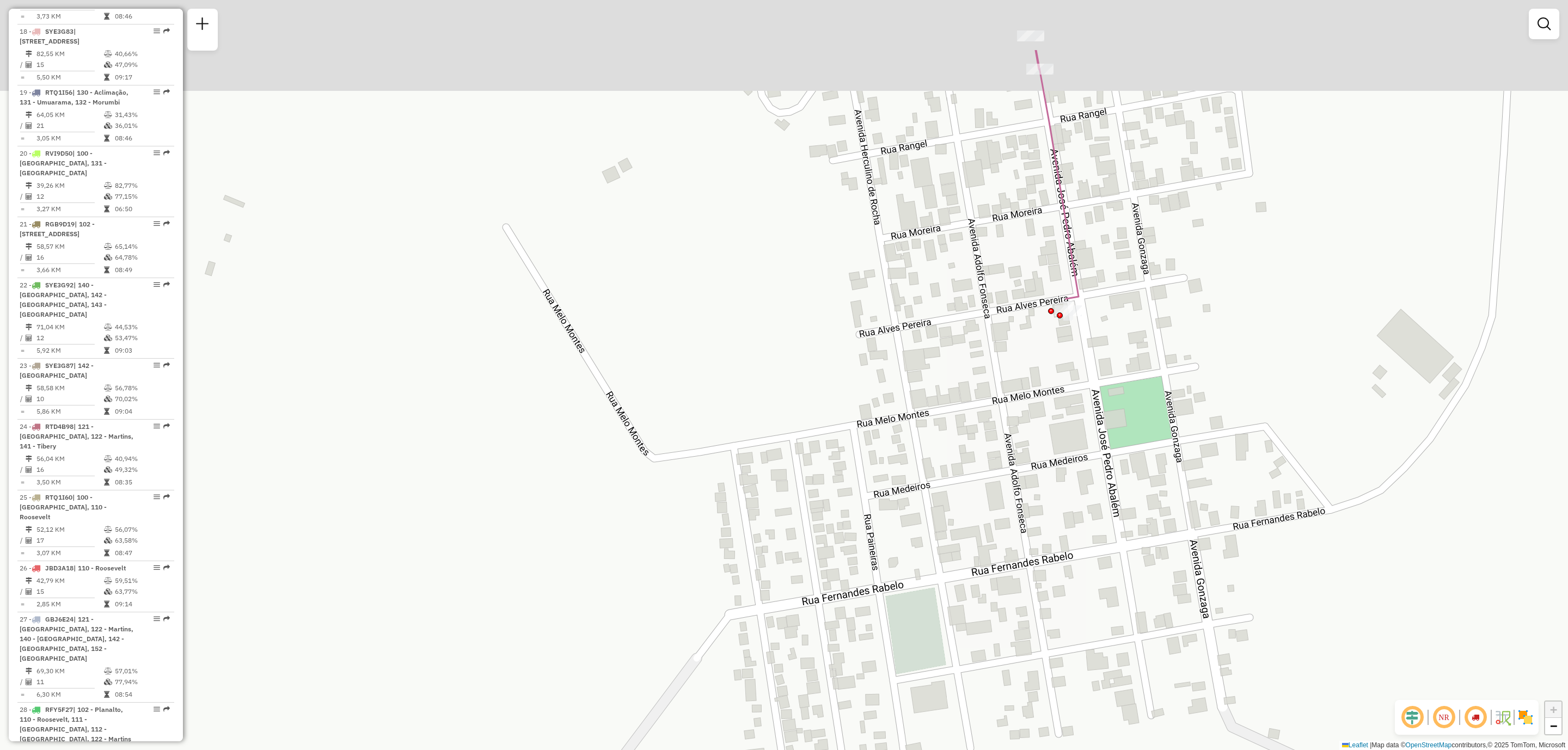
drag, startPoint x: 1001, startPoint y: 260, endPoint x: 940, endPoint y: 423, distance: 174.0
click at [940, 423] on div "Janela de atendimento Grade de atendimento Capacidade Transportadoras Veículos …" at bounding box center [784, 375] width 1568 height 750
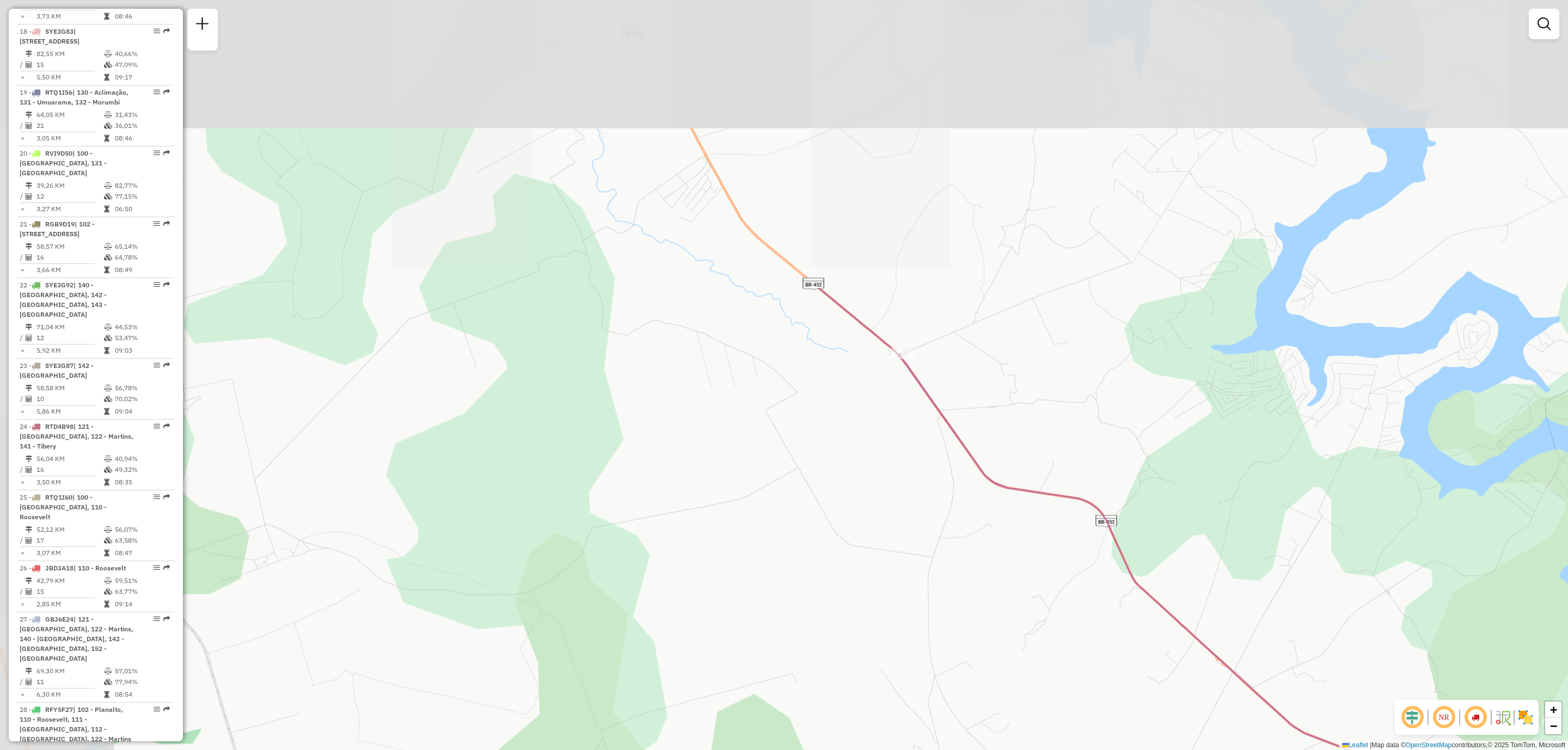
drag, startPoint x: 867, startPoint y: 342, endPoint x: 1032, endPoint y: 647, distance: 346.8
click at [1028, 647] on div "Janela de atendimento Grade de atendimento Capacidade Transportadoras Veículos …" at bounding box center [784, 375] width 1568 height 750
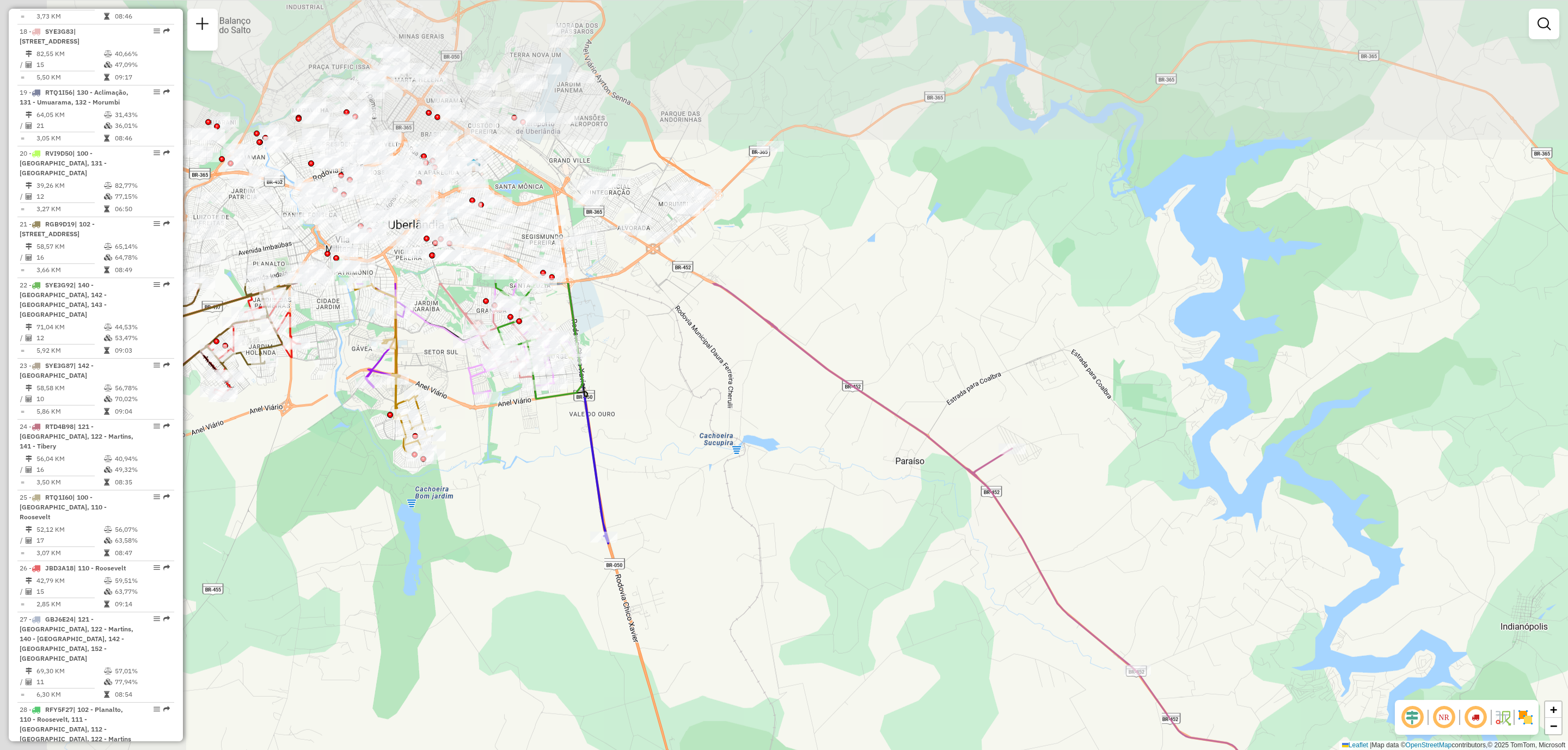
drag, startPoint x: 702, startPoint y: 141, endPoint x: 1089, endPoint y: 486, distance: 518.5
click at [1075, 486] on div "Janela de atendimento Grade de atendimento Capacidade Transportadoras Veículos …" at bounding box center [784, 375] width 1568 height 750
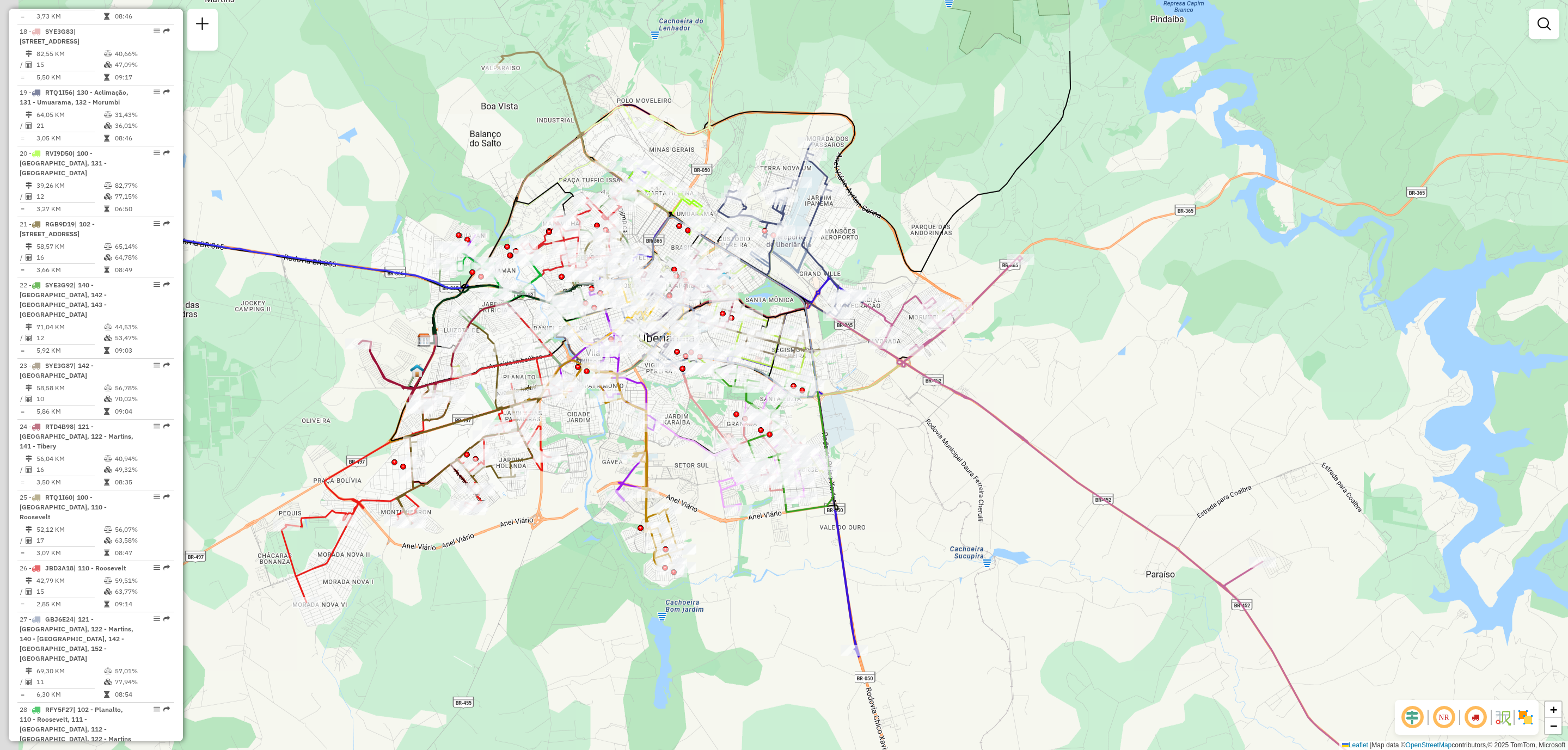
drag, startPoint x: 765, startPoint y: 160, endPoint x: 920, endPoint y: 267, distance: 188.3
click at [920, 267] on icon at bounding box center [747, 198] width 646 height 292
